Goal: Information Seeking & Learning: Learn about a topic

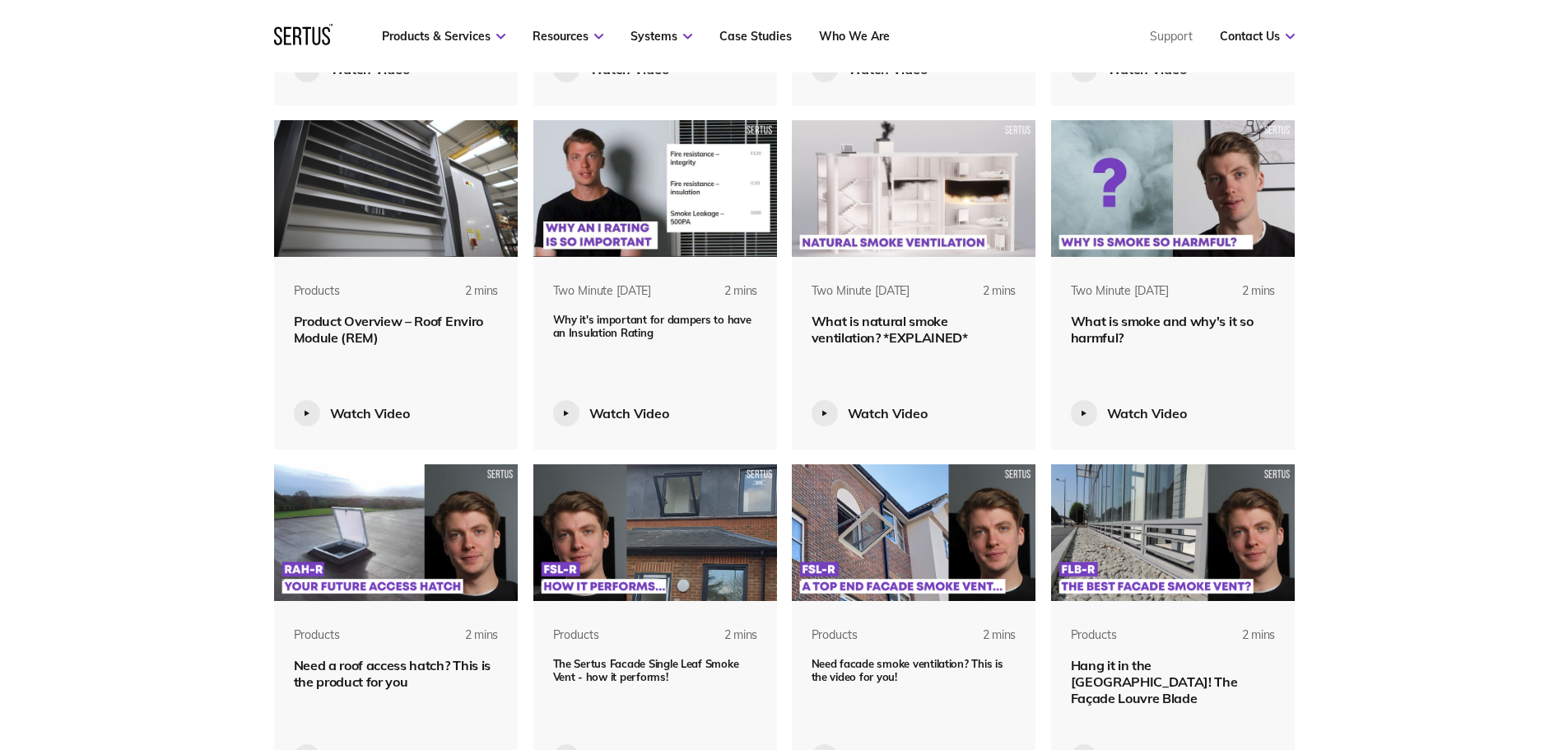
scroll to position [1399, 0]
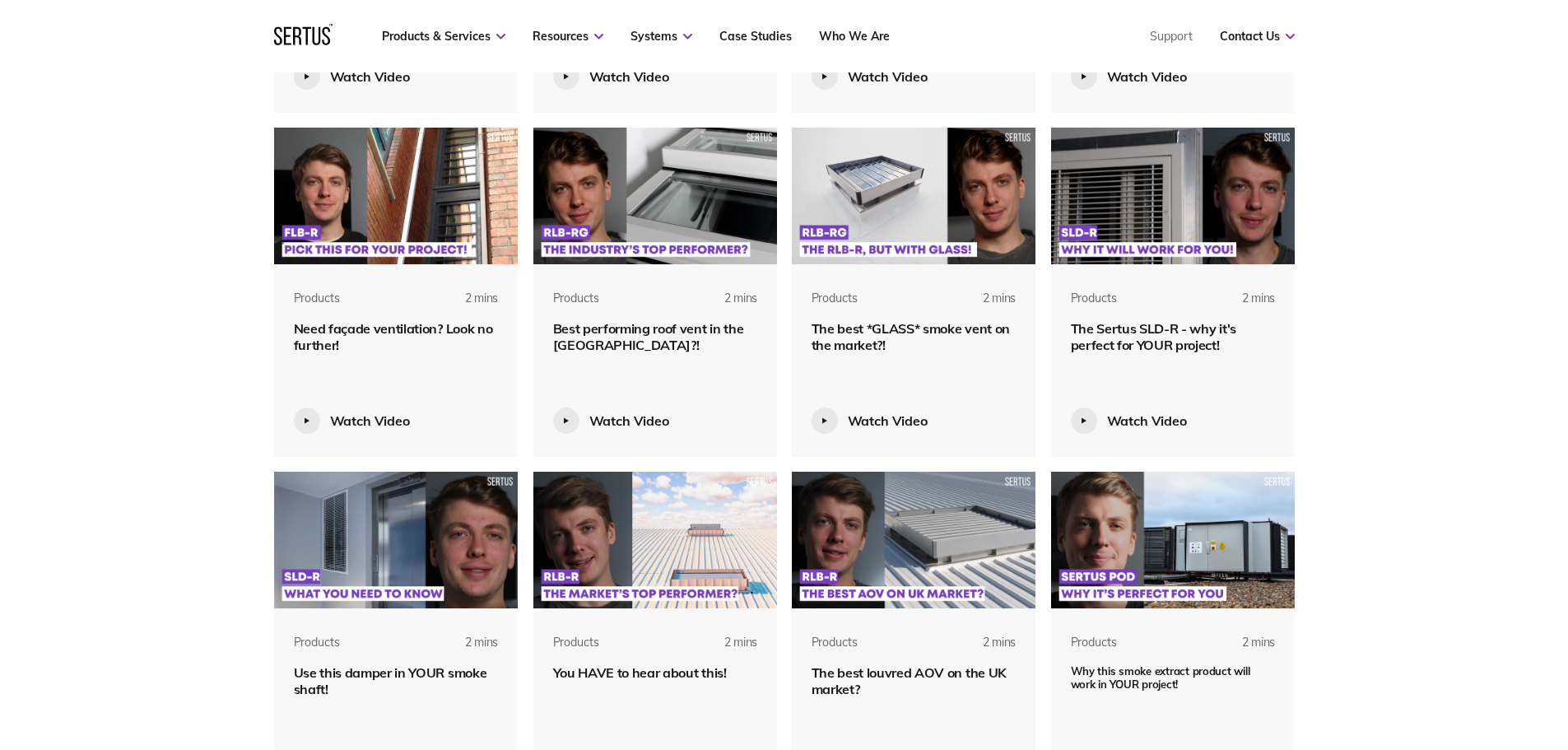
drag, startPoint x: 1358, startPoint y: 386, endPoint x: 1333, endPoint y: 225, distance: 162.9
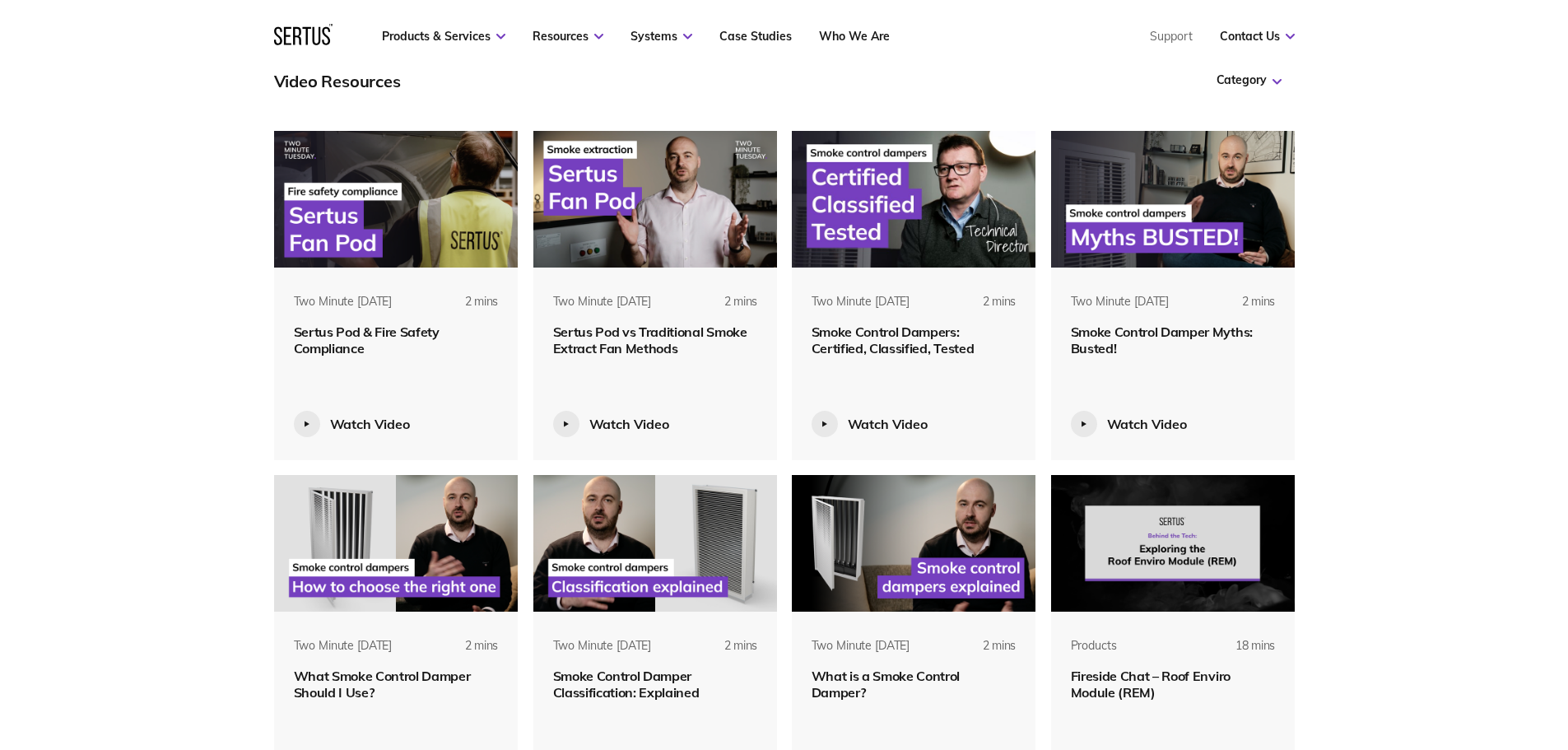
scroll to position [641, 0]
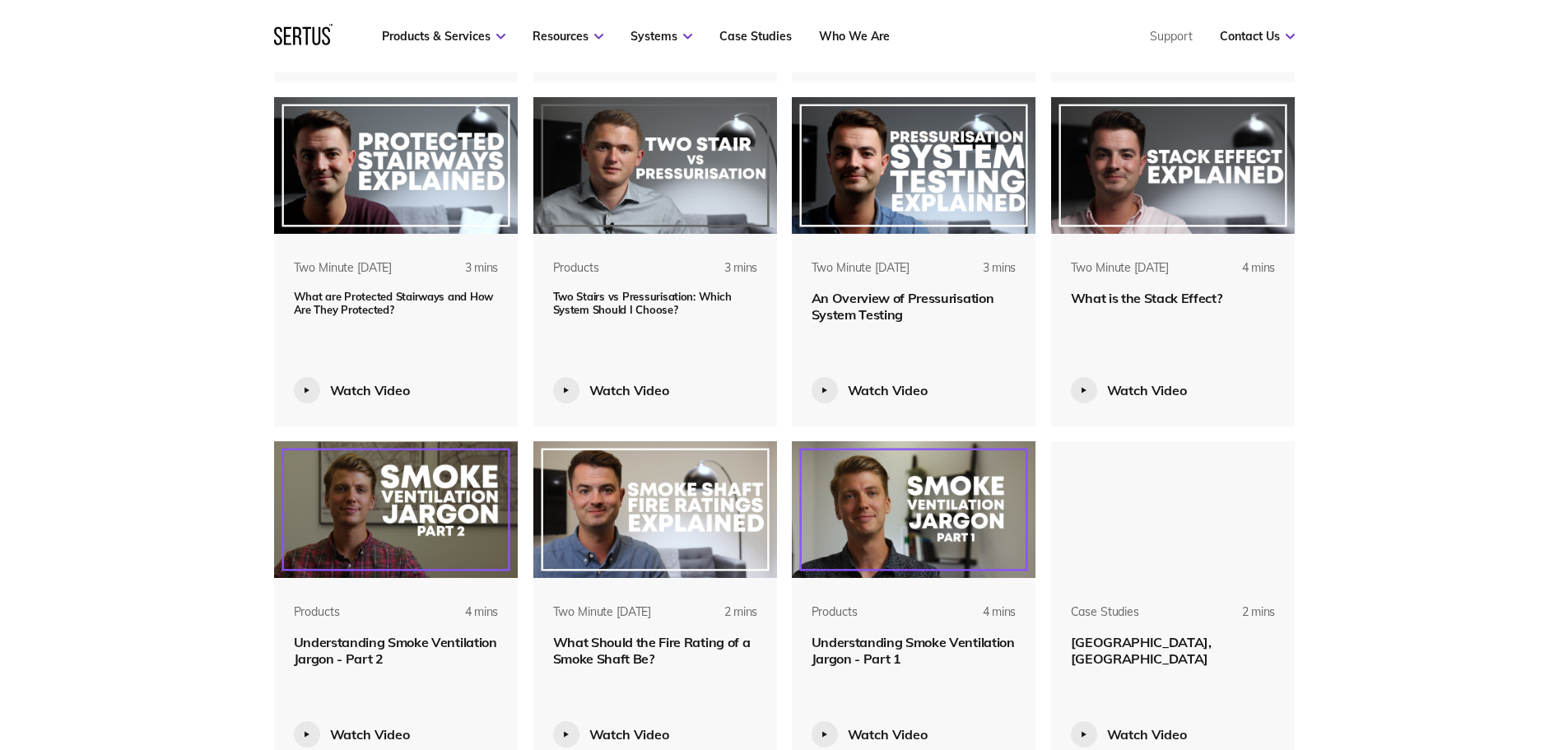
scroll to position [3028, 0]
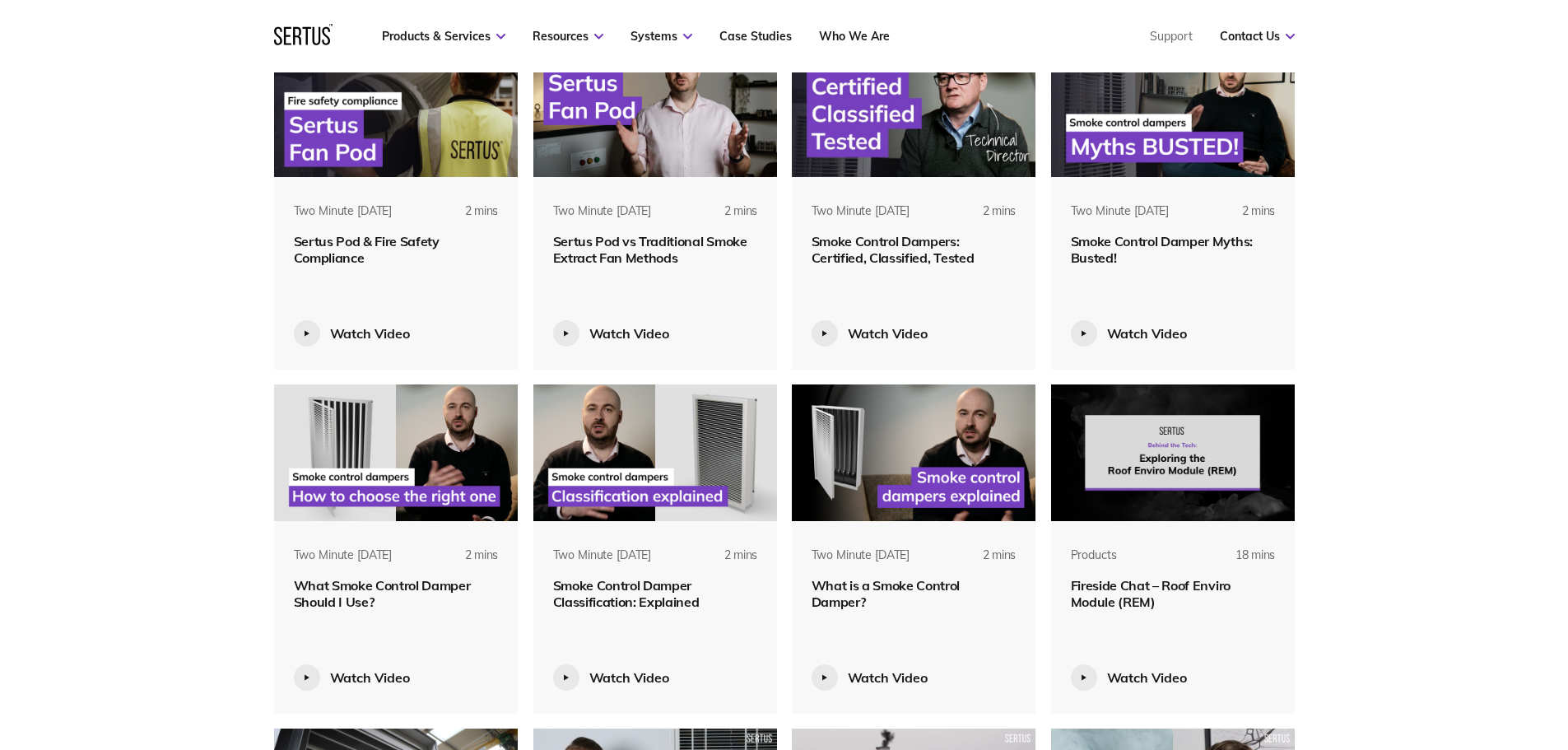
scroll to position [51, 0]
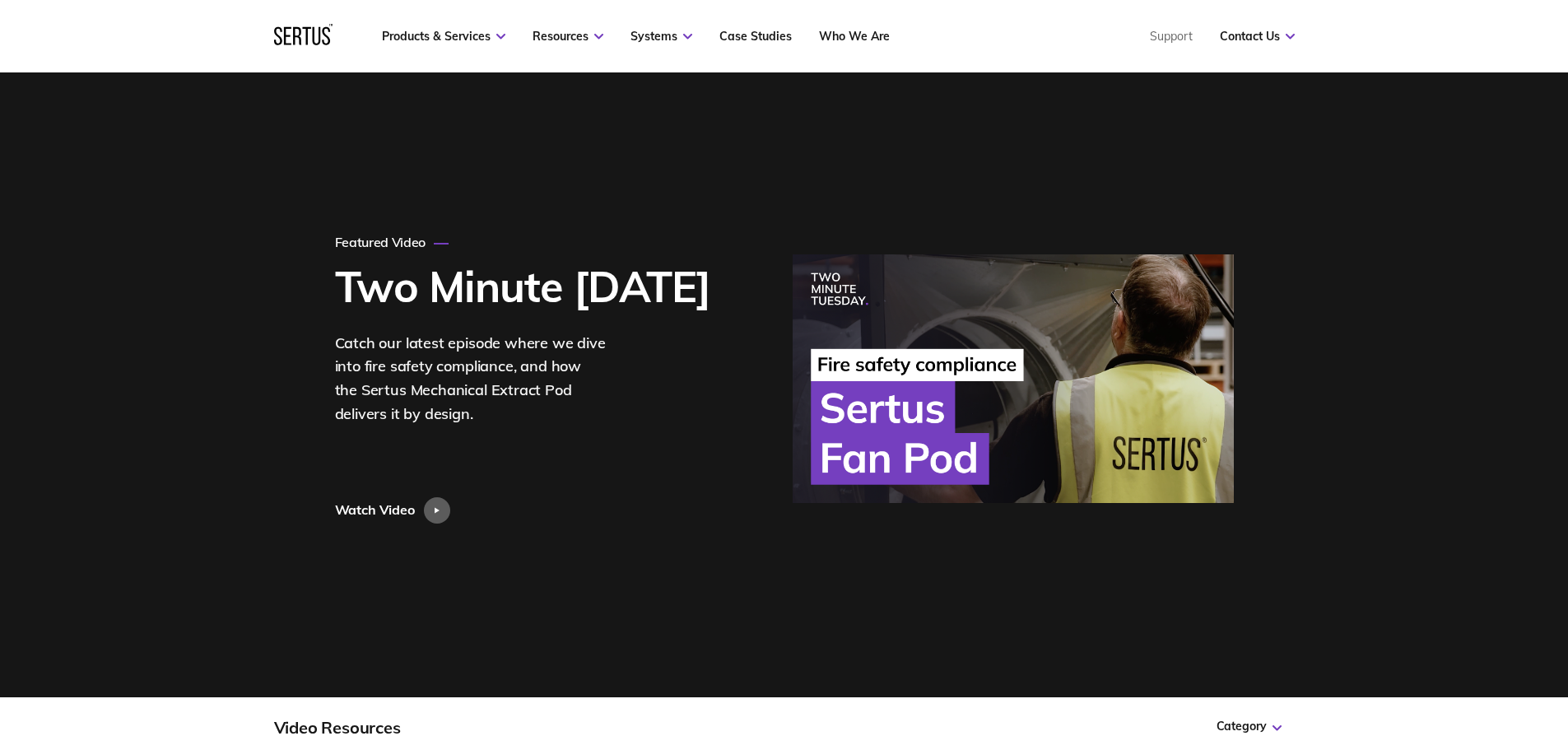
drag, startPoint x: 1337, startPoint y: 383, endPoint x: 1313, endPoint y: 177, distance: 207.4
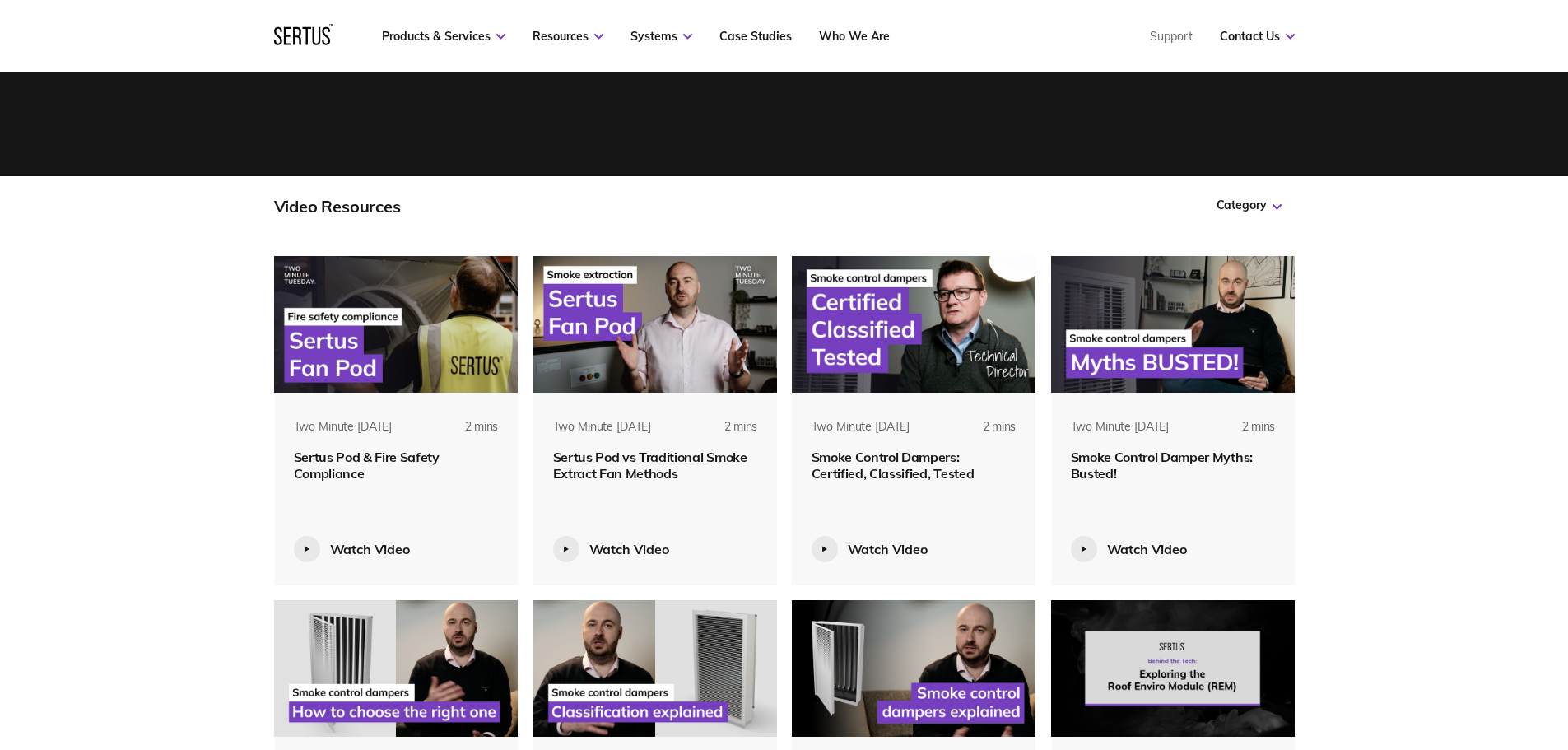
scroll to position [576, 0]
